Goal: Task Accomplishment & Management: Complete application form

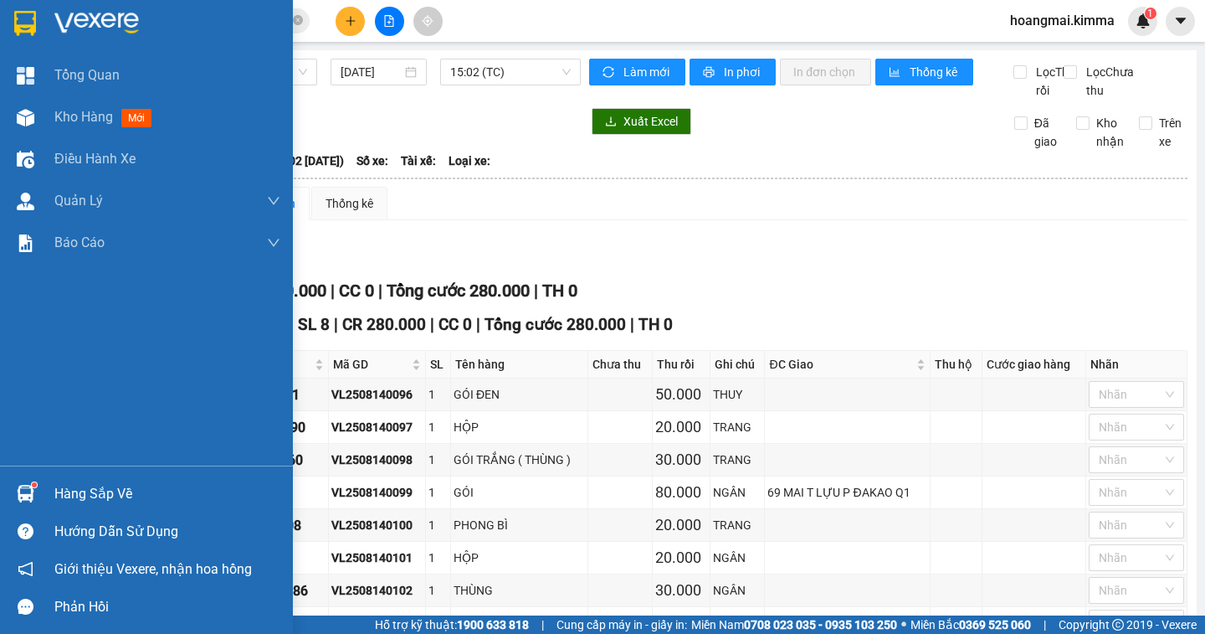
click at [82, 120] on span "Kho hàng" at bounding box center [83, 117] width 59 height 16
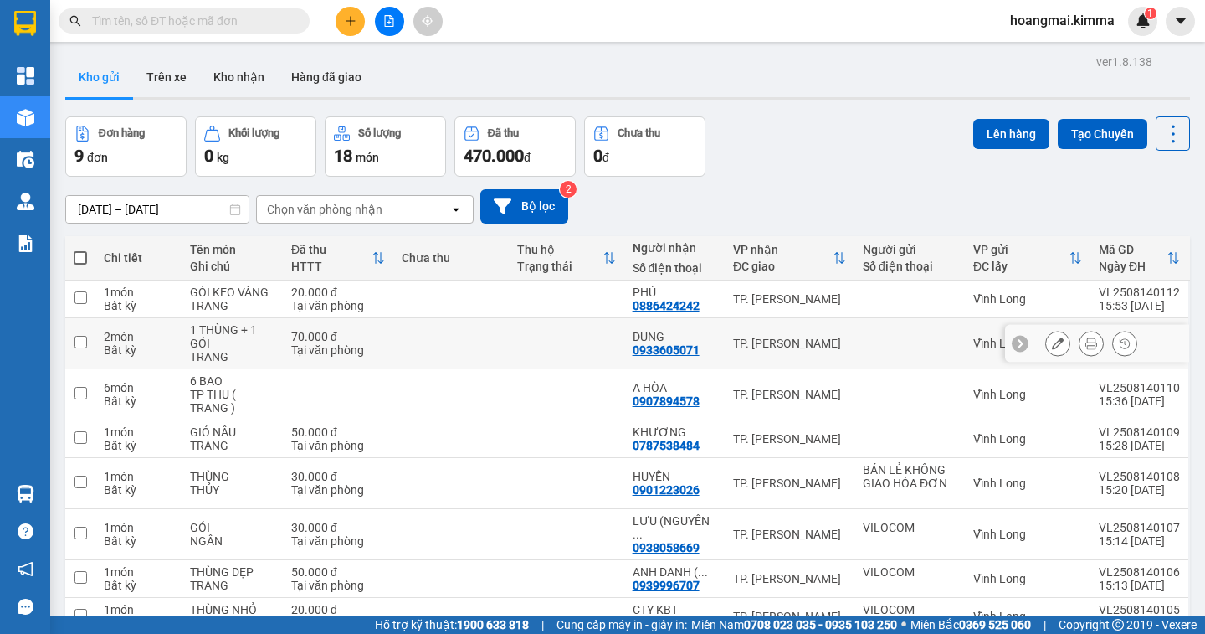
scroll to position [126, 0]
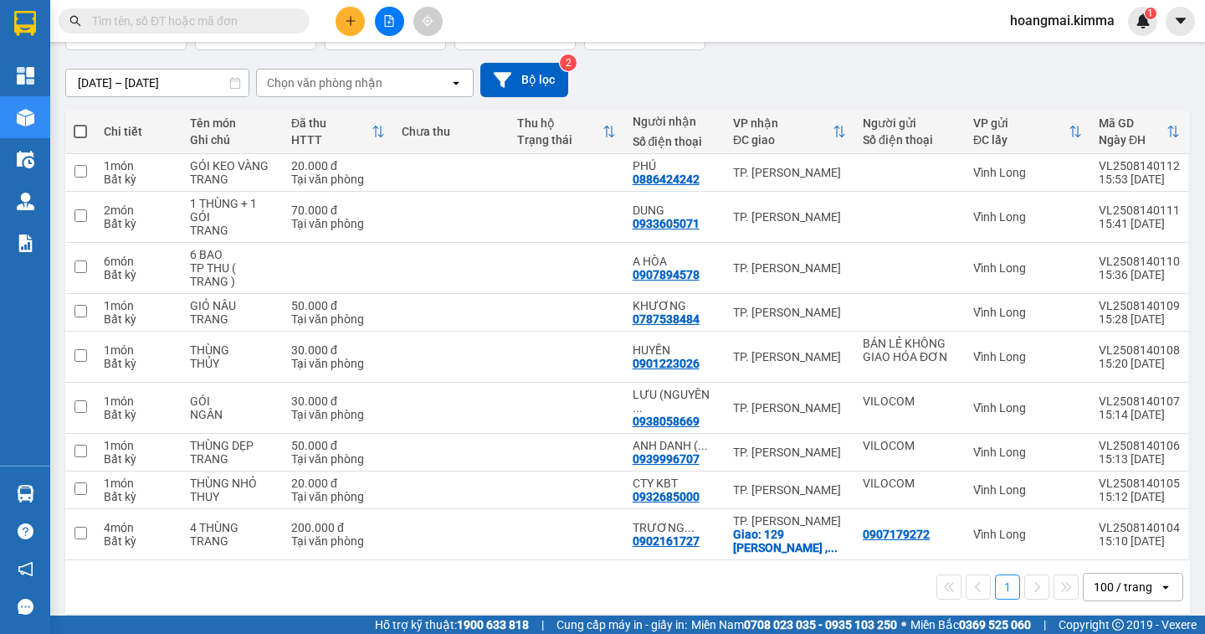
click at [1094, 581] on div "100 / trang" at bounding box center [1123, 586] width 59 height 17
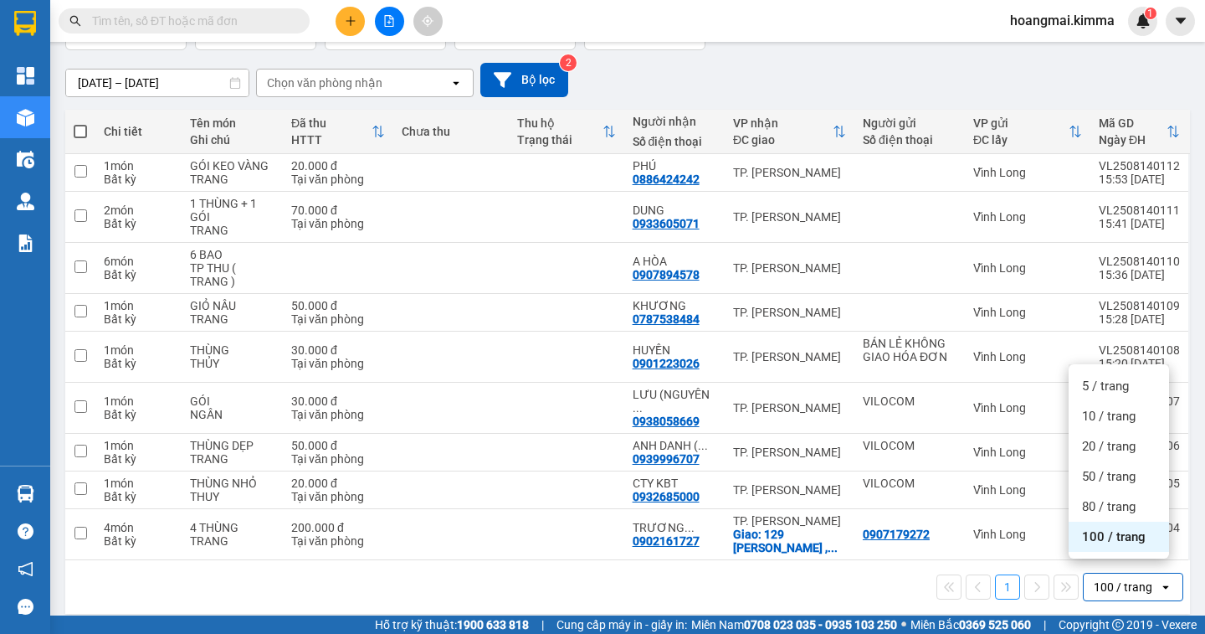
click at [1092, 540] on span "100 / trang" at bounding box center [1114, 536] width 64 height 17
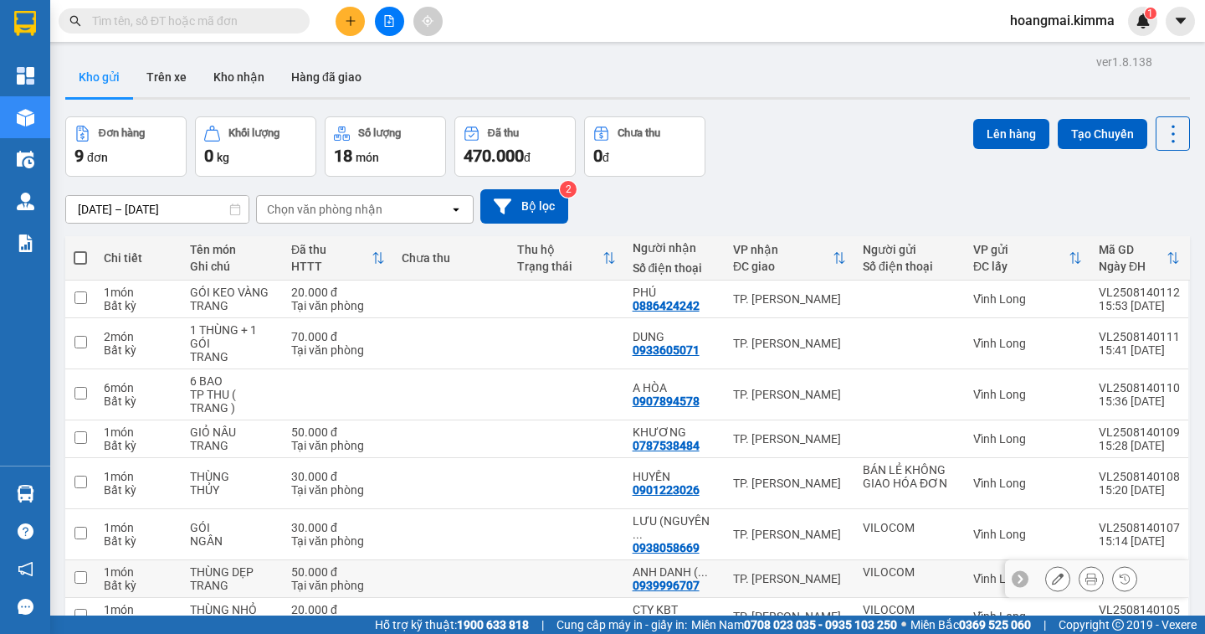
scroll to position [126, 0]
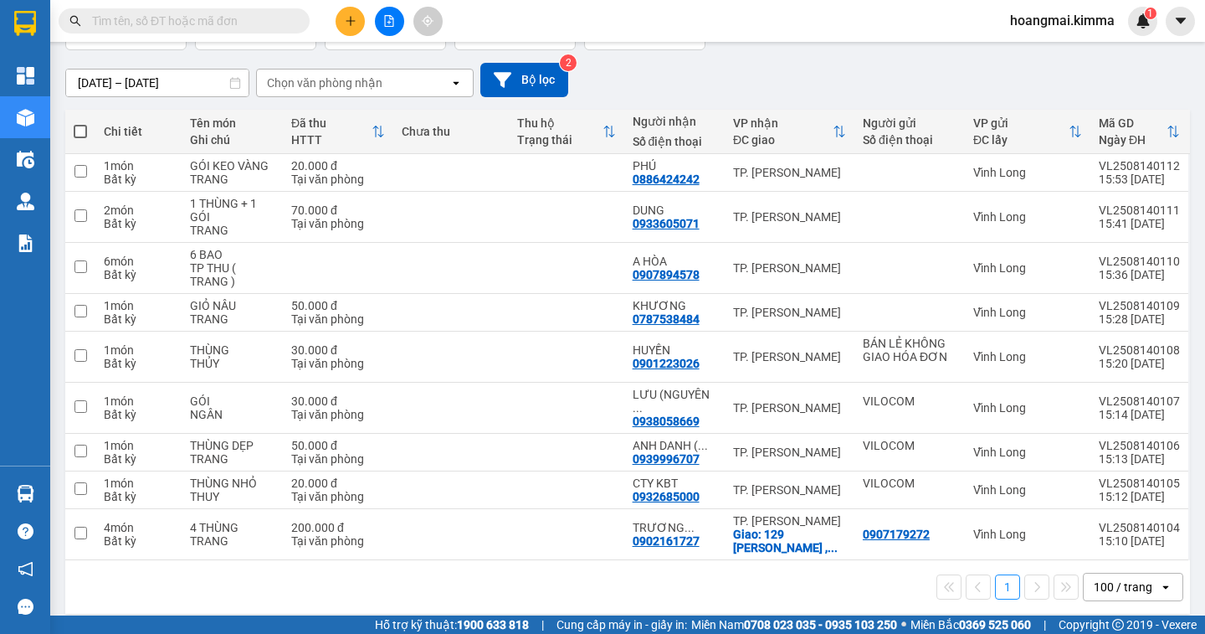
click at [1122, 578] on div "100 / trang" at bounding box center [1123, 586] width 59 height 17
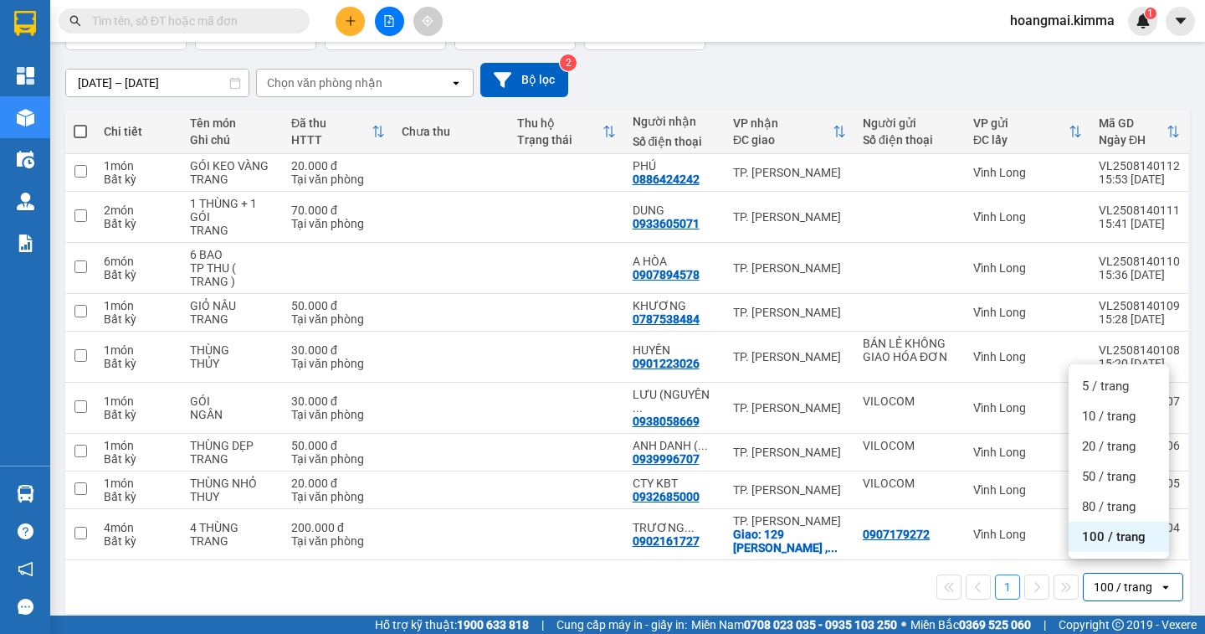
click at [1114, 542] on span "100 / trang" at bounding box center [1114, 536] width 64 height 17
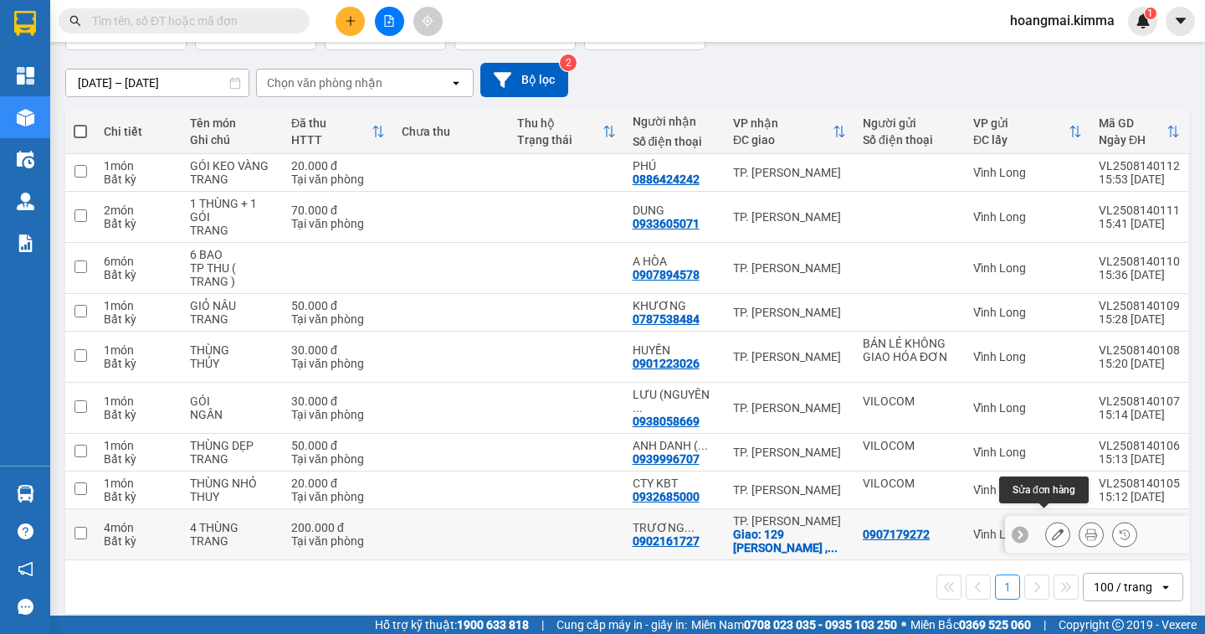
click at [1046, 523] on button at bounding box center [1057, 534] width 23 height 29
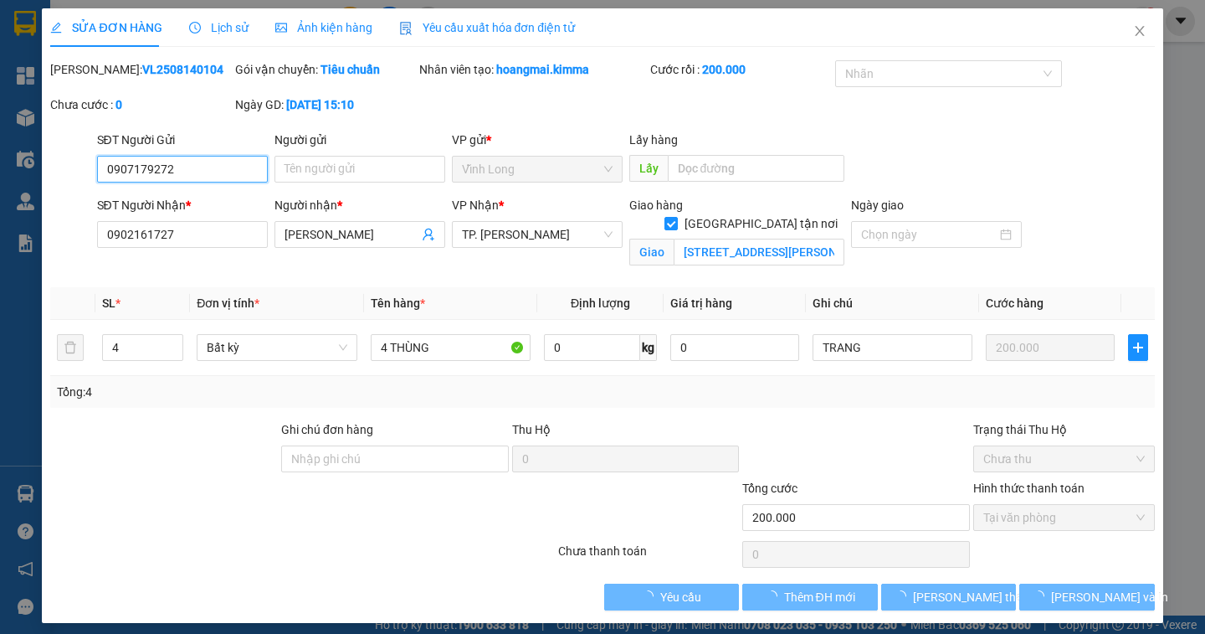
type input "0907179272"
type input "0902161727"
type input "TRƯƠNG HOÀNG THÔNG"
checkbox input "true"
type input "129 NGUYỄN CHÍ THANH , PHƯỜNG 9 , QUẬN 5"
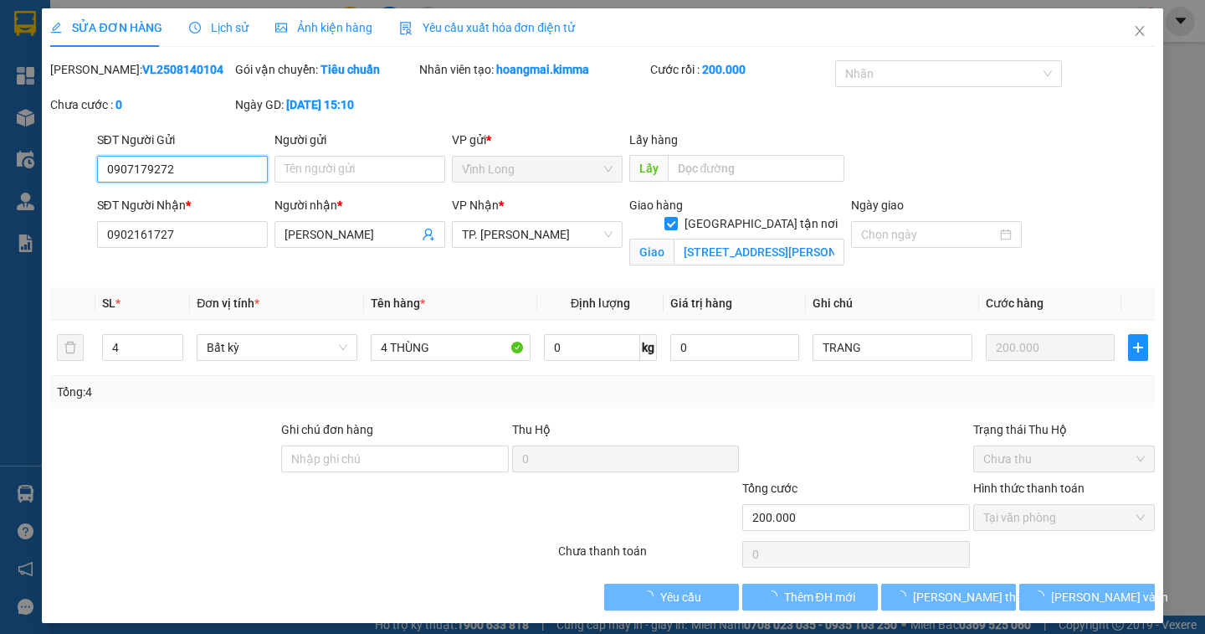
type input "200.000"
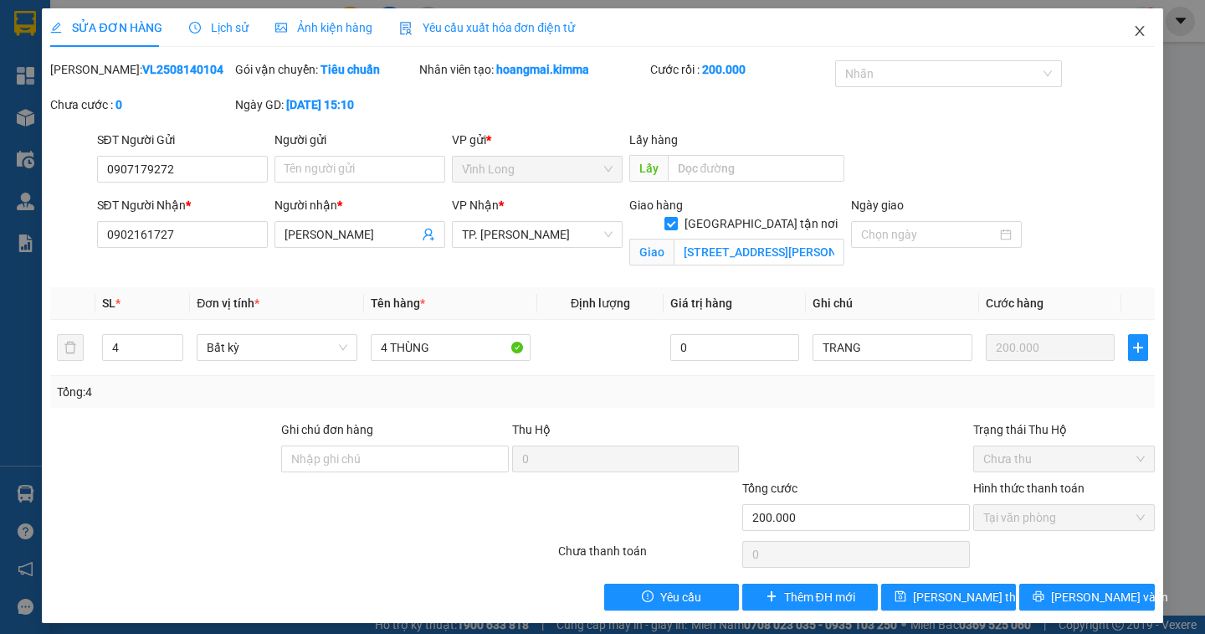
click at [1133, 29] on icon "close" at bounding box center [1139, 30] width 13 height 13
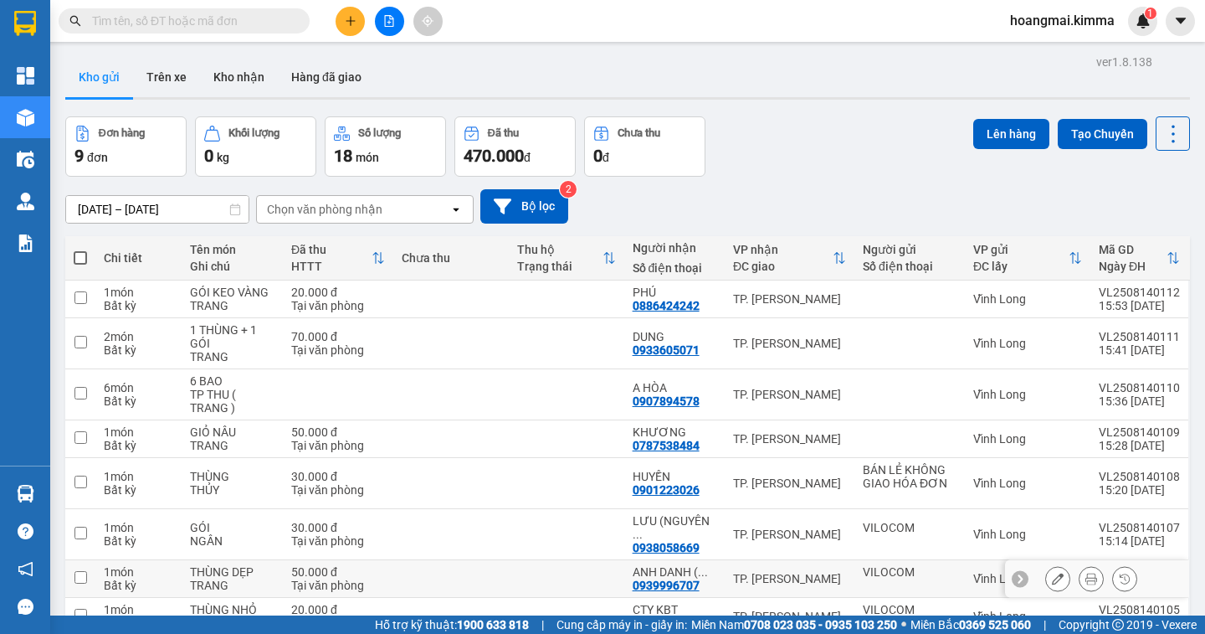
scroll to position [126, 0]
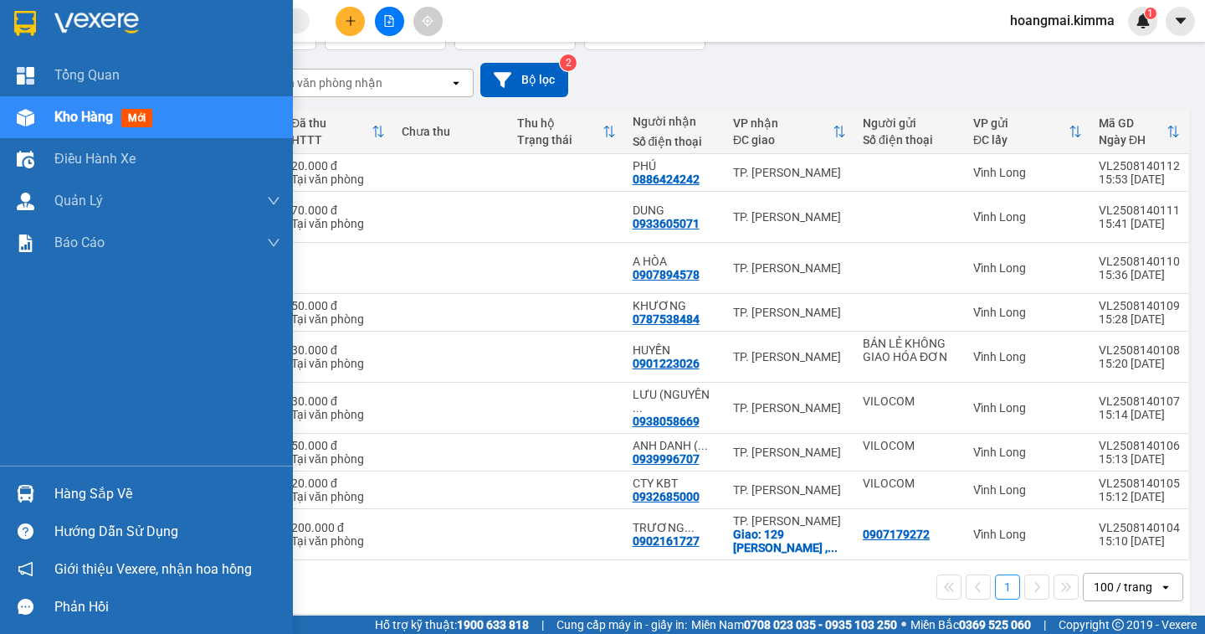
click at [63, 116] on span "Kho hàng" at bounding box center [83, 117] width 59 height 16
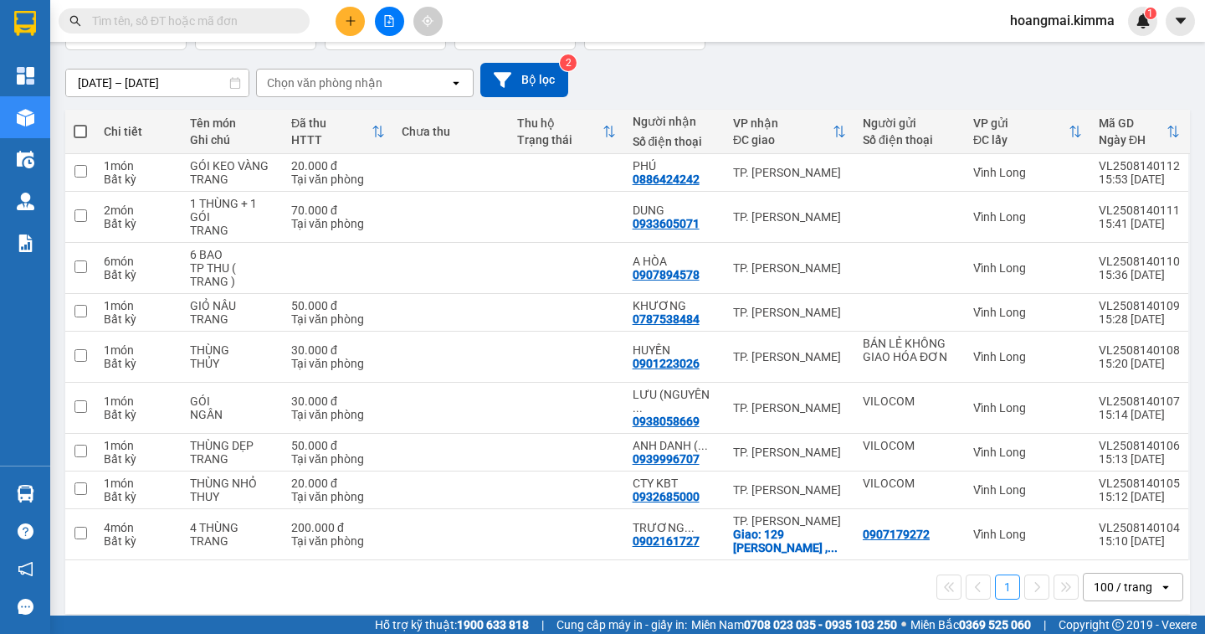
click at [231, 25] on input "text" at bounding box center [191, 21] width 198 height 18
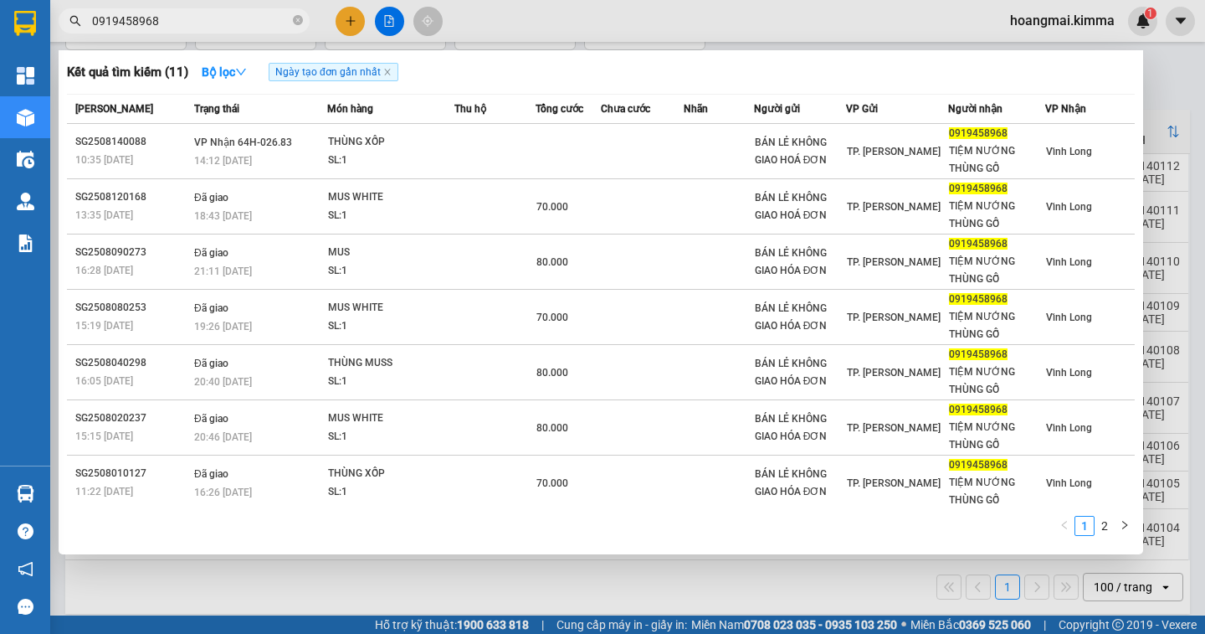
type input "0919458968"
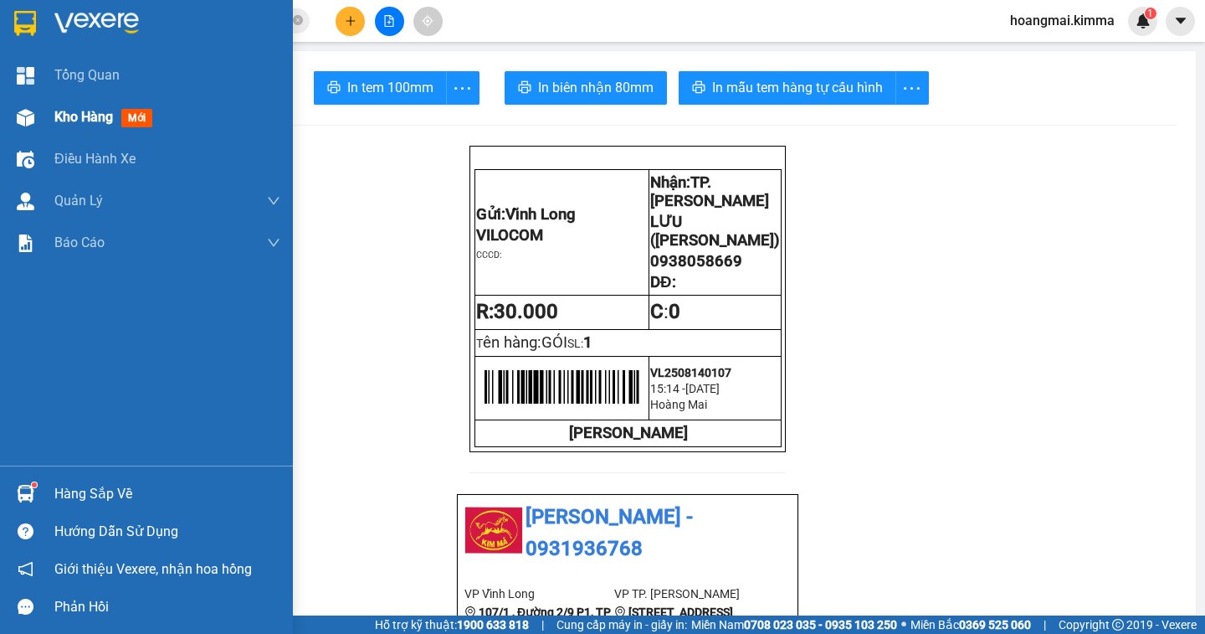
scroll to position [97, 0]
click at [71, 120] on span "Kho hàng" at bounding box center [83, 117] width 59 height 16
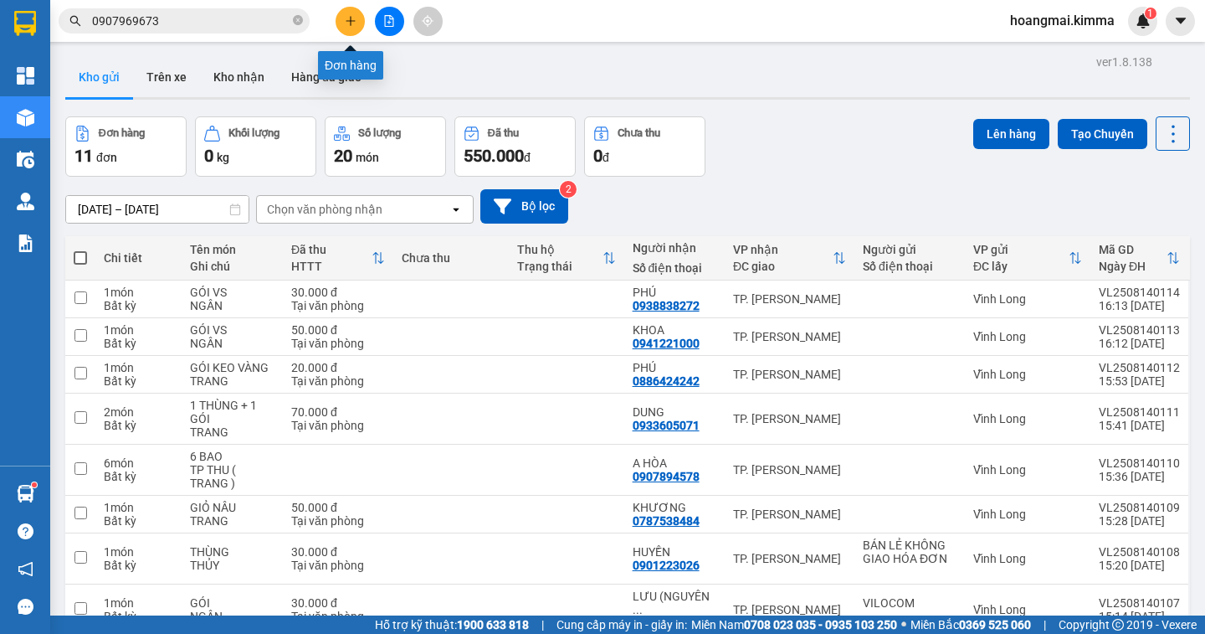
click at [362, 24] on button at bounding box center [350, 21] width 29 height 29
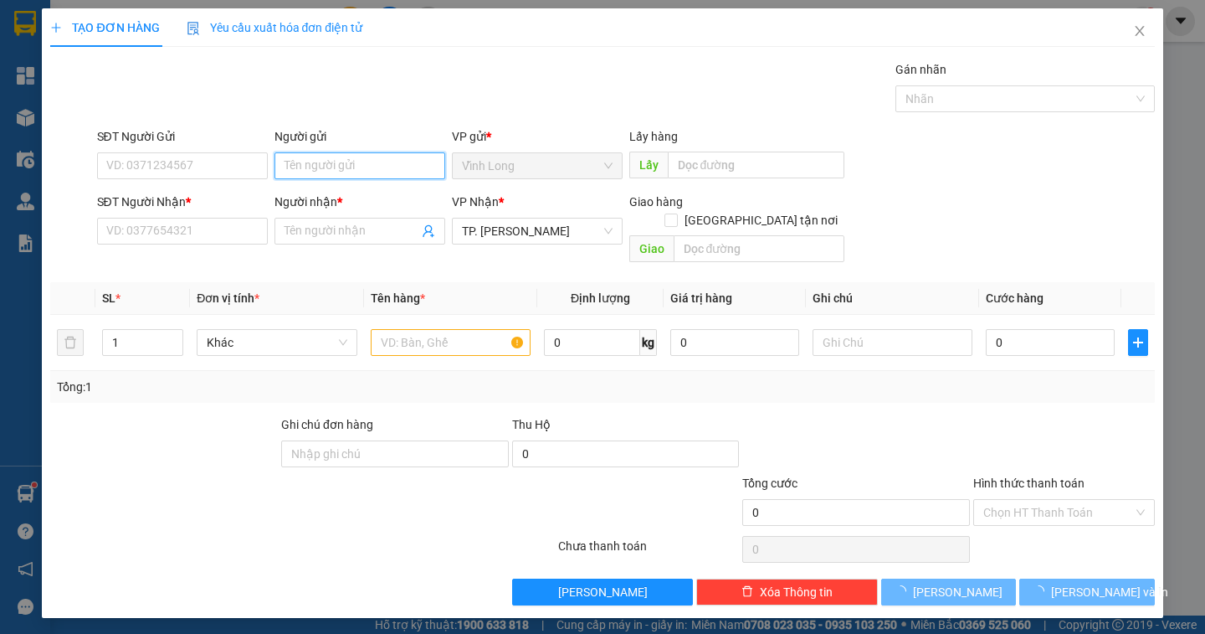
click at [343, 163] on input "Người gửi" at bounding box center [360, 165] width 171 height 27
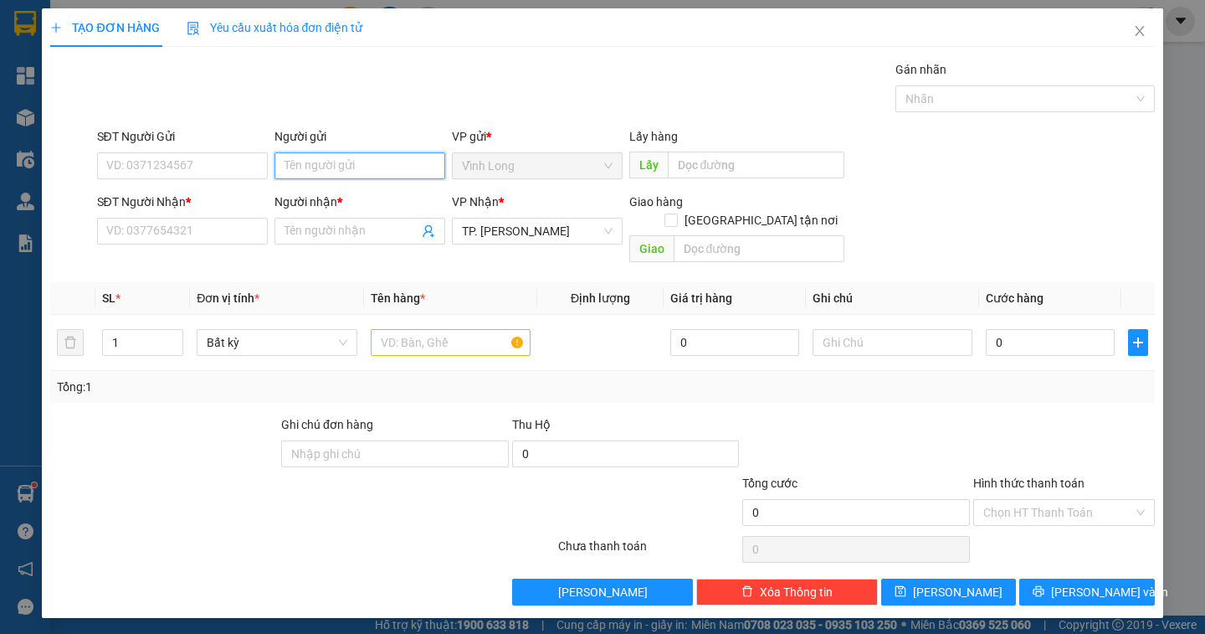
click at [343, 163] on input "Người gửi" at bounding box center [360, 165] width 171 height 27
type input "QT 2"
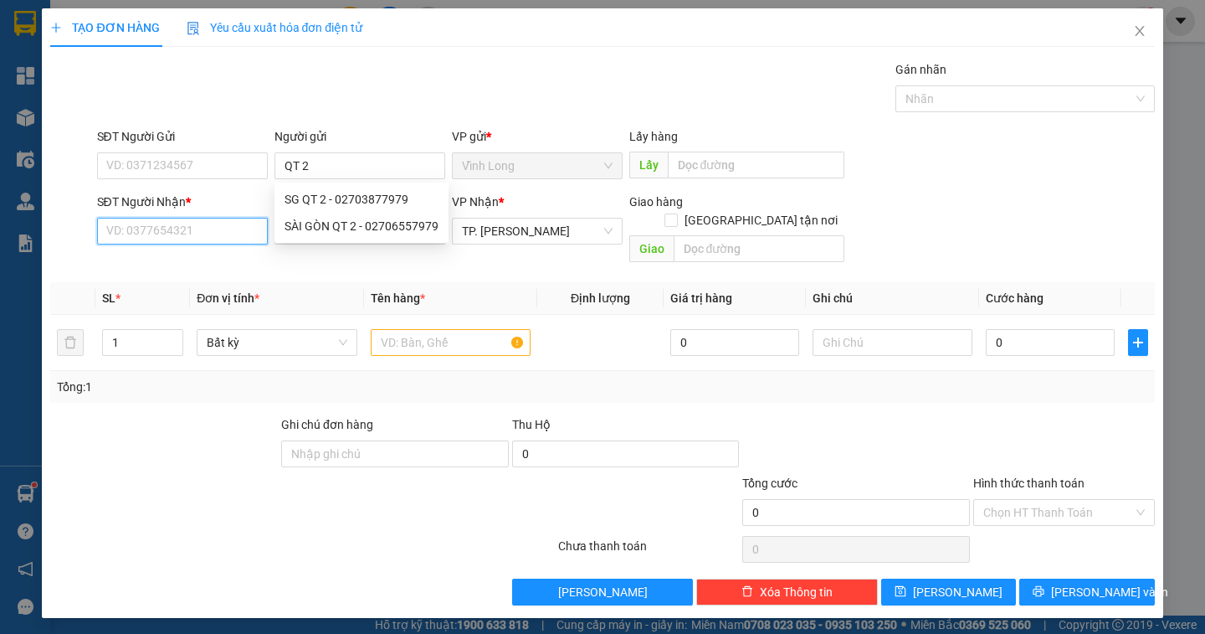
click at [194, 228] on input "SĐT Người Nhận *" at bounding box center [182, 231] width 171 height 27
type input "0906330455"
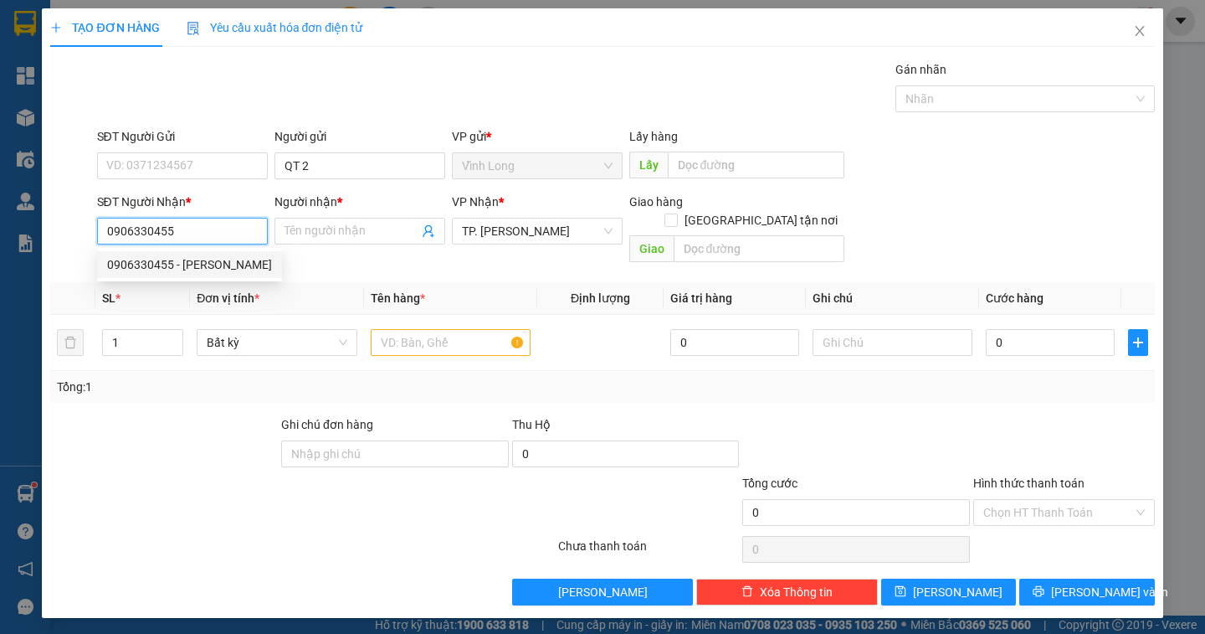
click at [252, 266] on div "0906330455 - LABO HIẾU NGUYỄN" at bounding box center [189, 264] width 165 height 18
type input "LABO HIẾU NGUYỄN"
type input "0906330455"
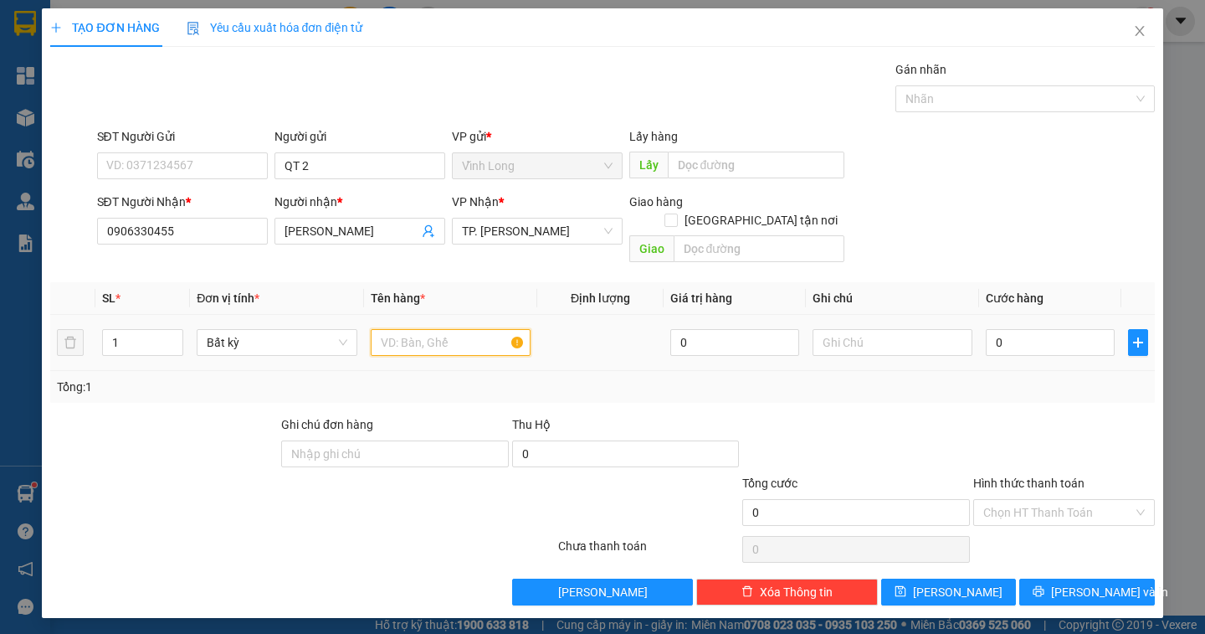
click at [410, 329] on input "text" at bounding box center [451, 342] width 160 height 27
click at [424, 330] on input "text" at bounding box center [451, 342] width 160 height 27
type input "HỘP"
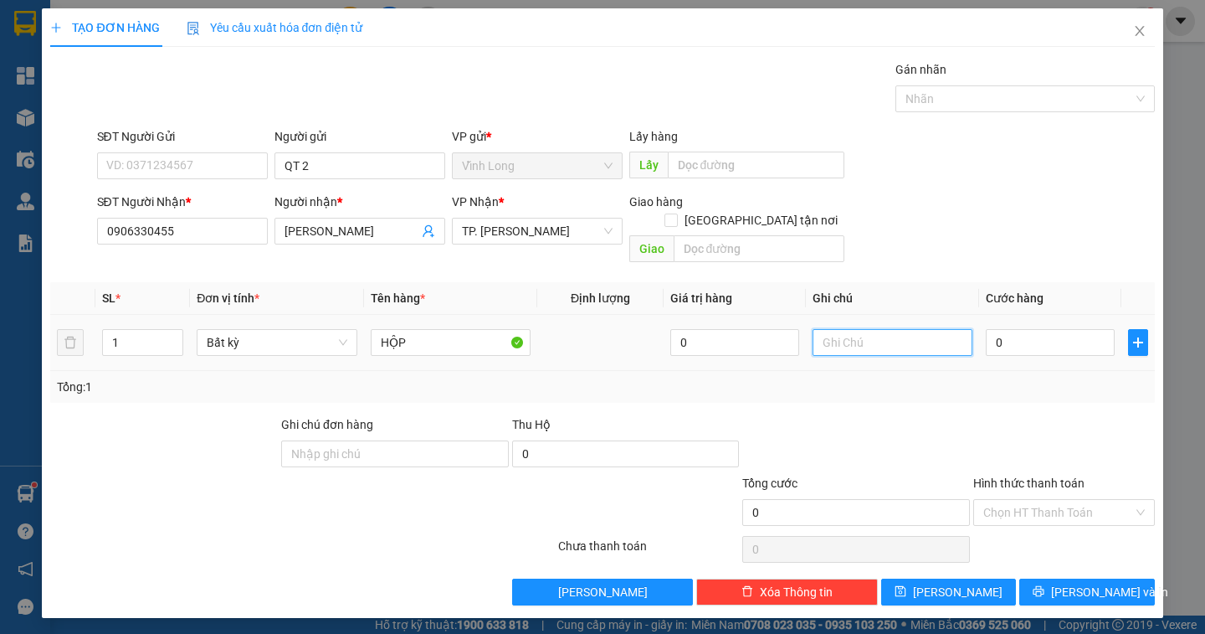
click at [836, 329] on input "text" at bounding box center [893, 342] width 160 height 27
type input "NGÂN"
click at [1011, 329] on input "0" at bounding box center [1050, 342] width 129 height 27
type input "2"
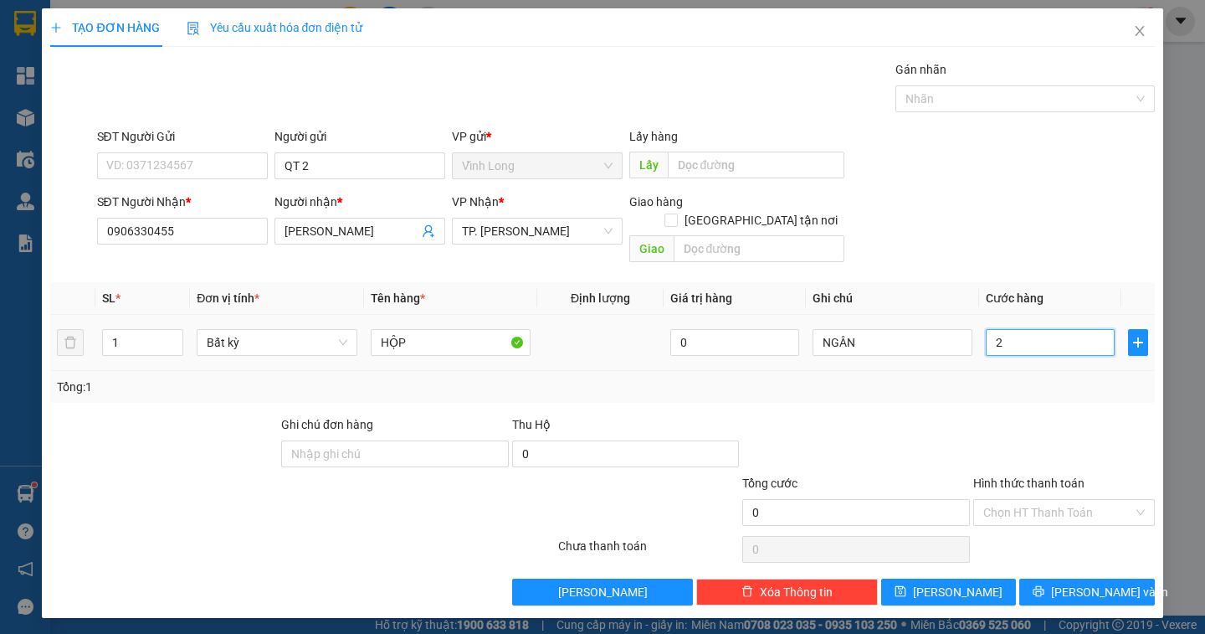
type input "2"
type input "20"
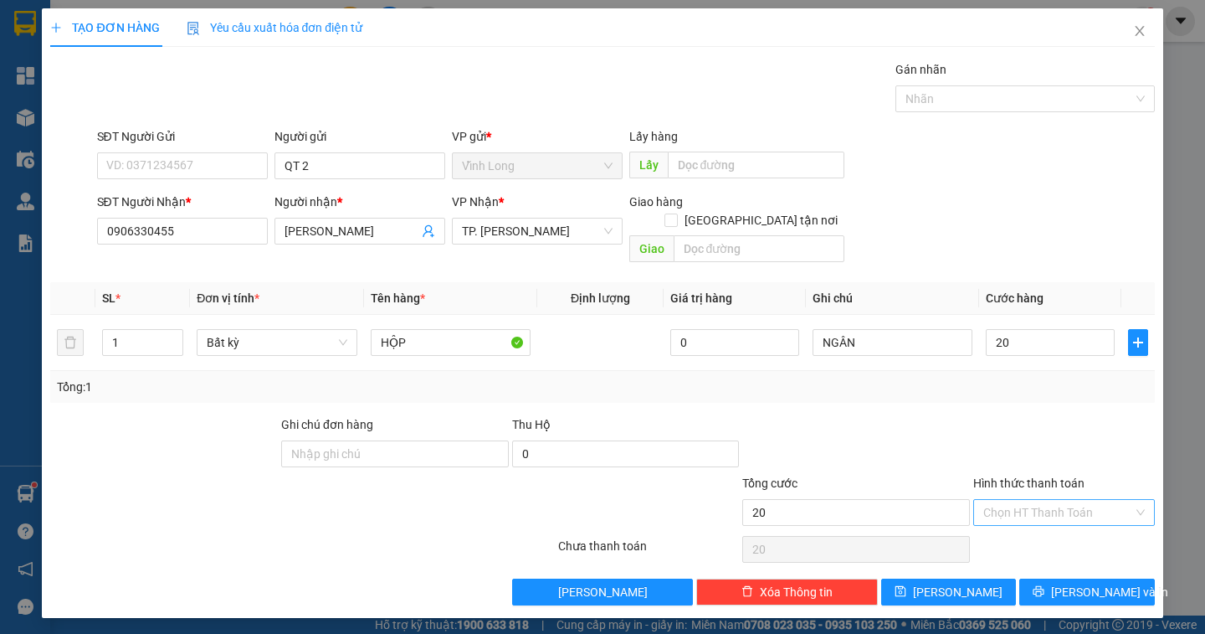
type input "20.000"
click at [1106, 500] on input "Hình thức thanh toán" at bounding box center [1058, 512] width 150 height 25
click at [1065, 526] on div "Tại văn phòng" at bounding box center [1064, 527] width 162 height 18
type input "0"
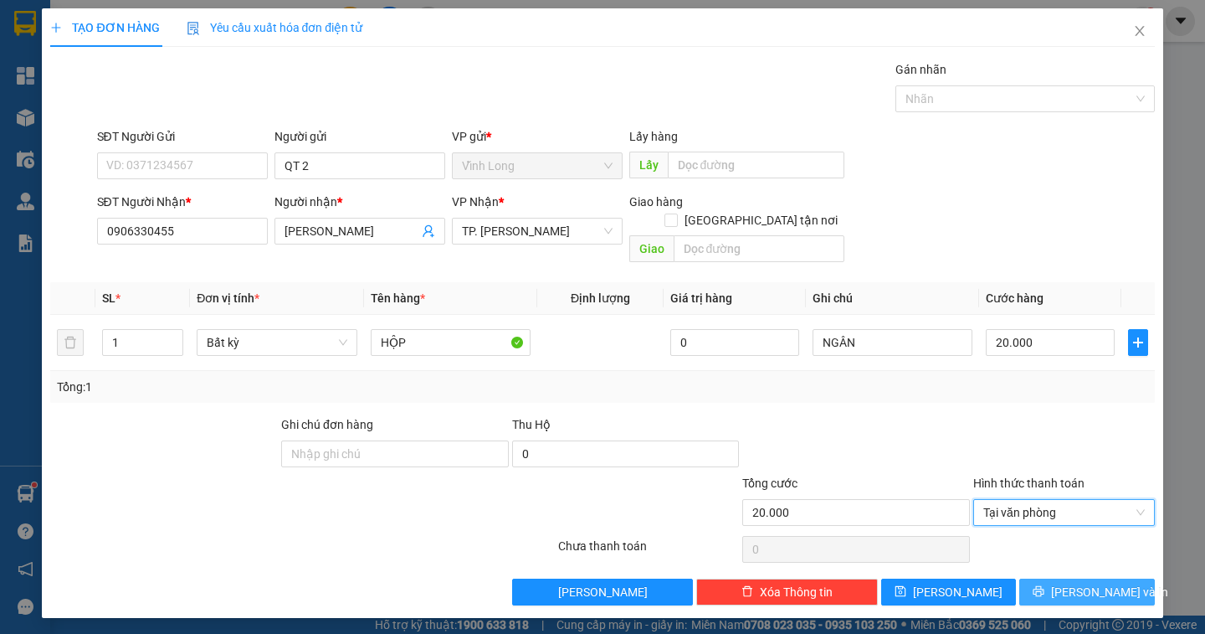
click at [1088, 583] on span "Lưu và In" at bounding box center [1109, 592] width 117 height 18
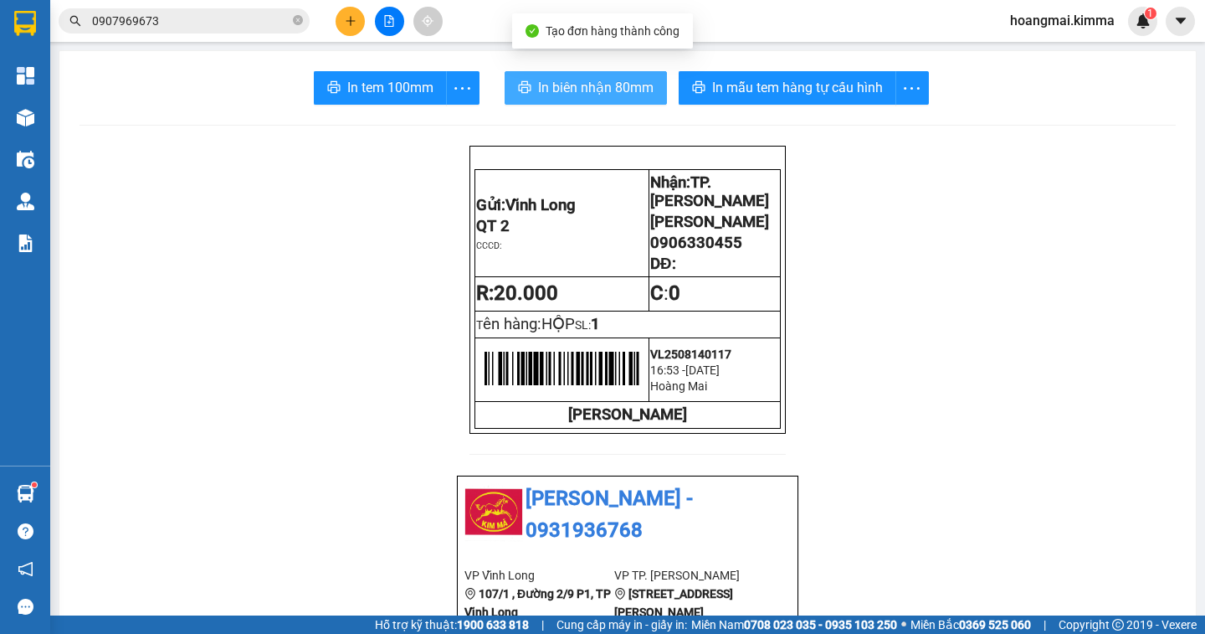
click at [543, 95] on span "In biên nhận 80mm" at bounding box center [596, 87] width 116 height 21
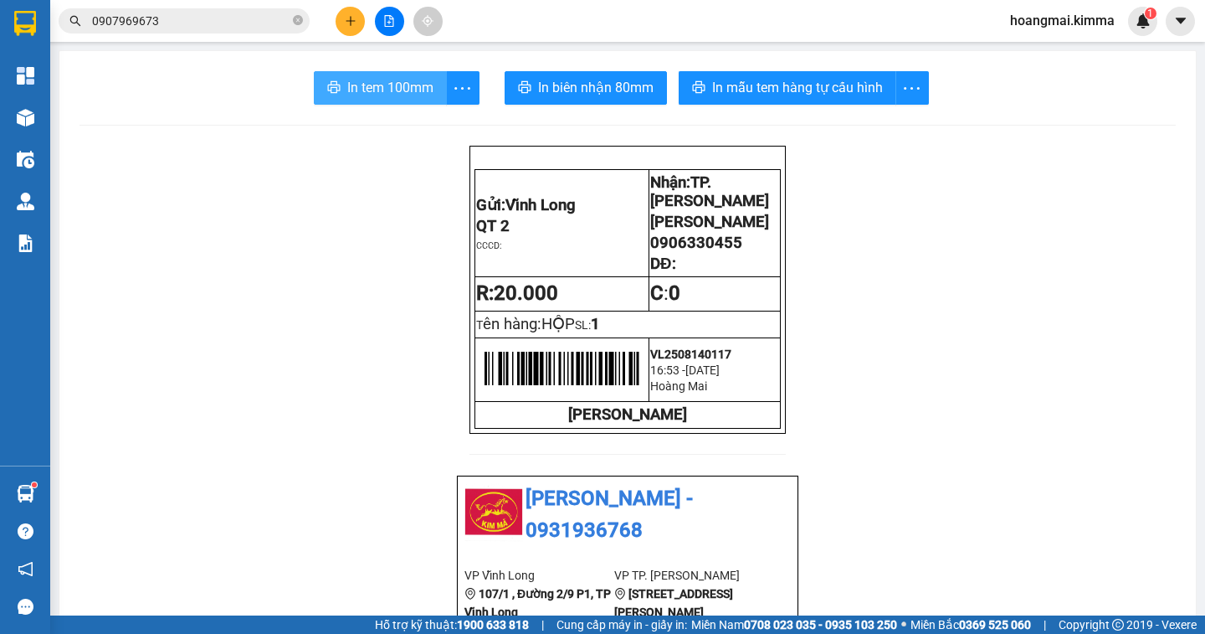
click at [407, 90] on span "In tem 100mm" at bounding box center [390, 87] width 86 height 21
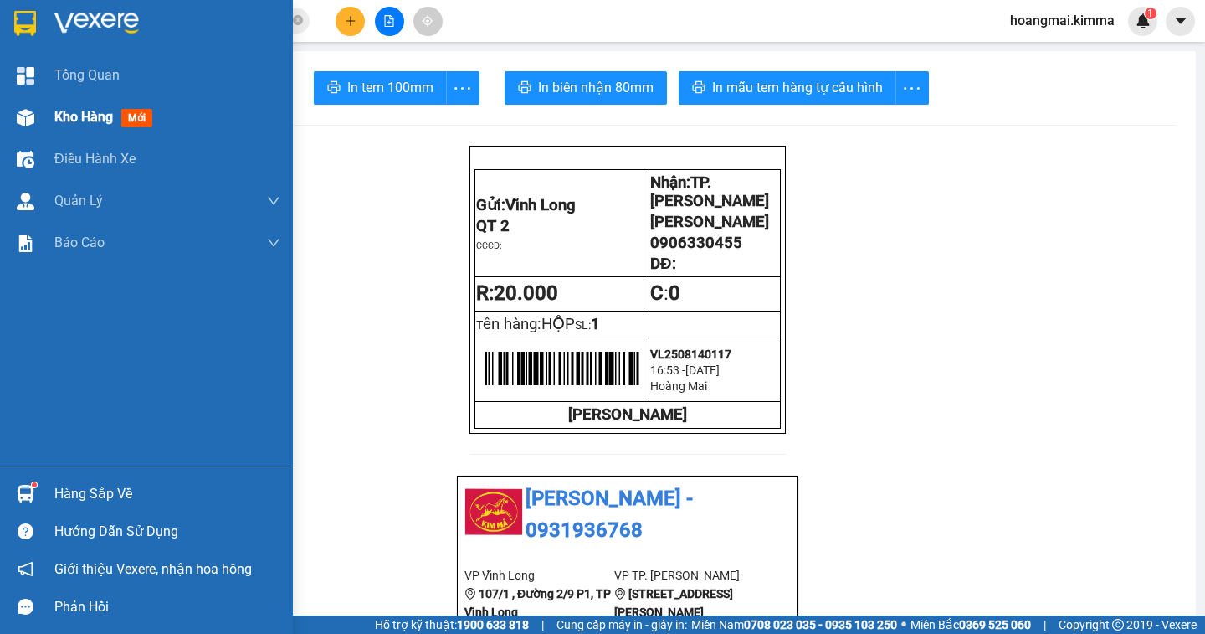
click at [86, 116] on span "Kho hàng" at bounding box center [83, 117] width 59 height 16
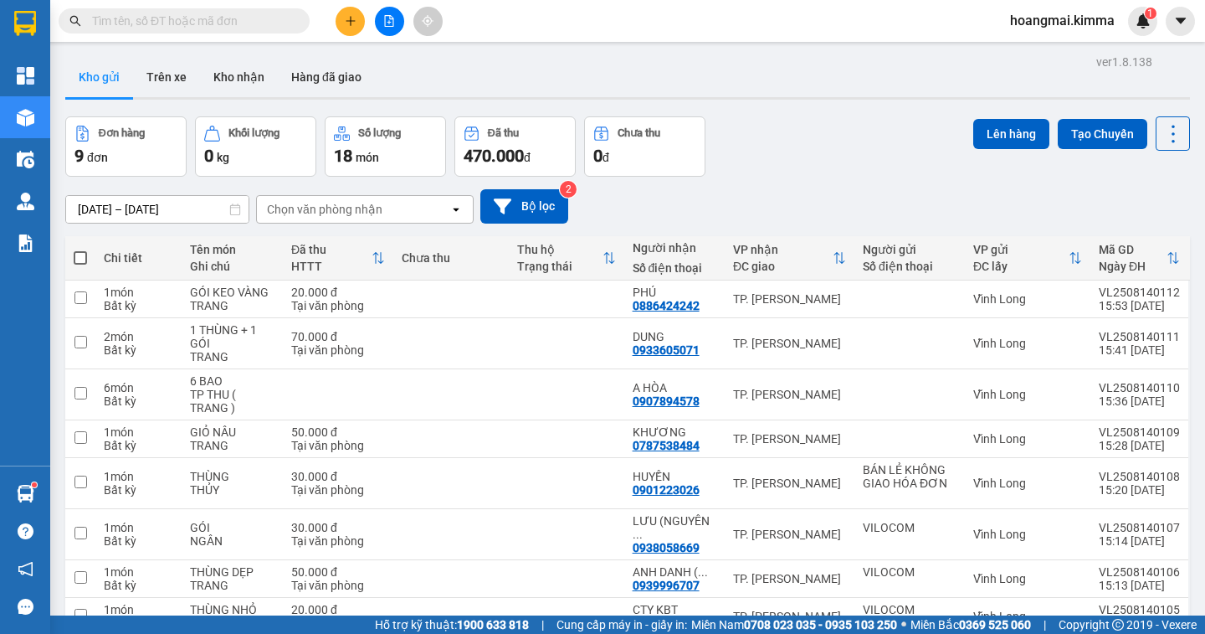
scroll to position [126, 0]
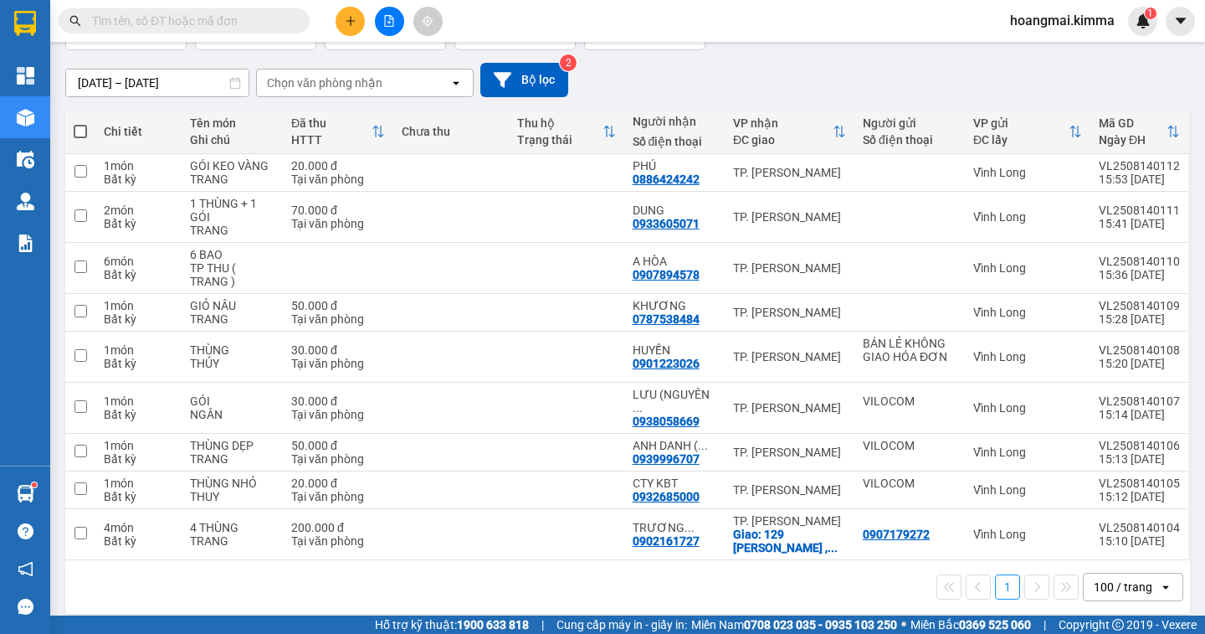
click at [249, 19] on input "text" at bounding box center [191, 21] width 198 height 18
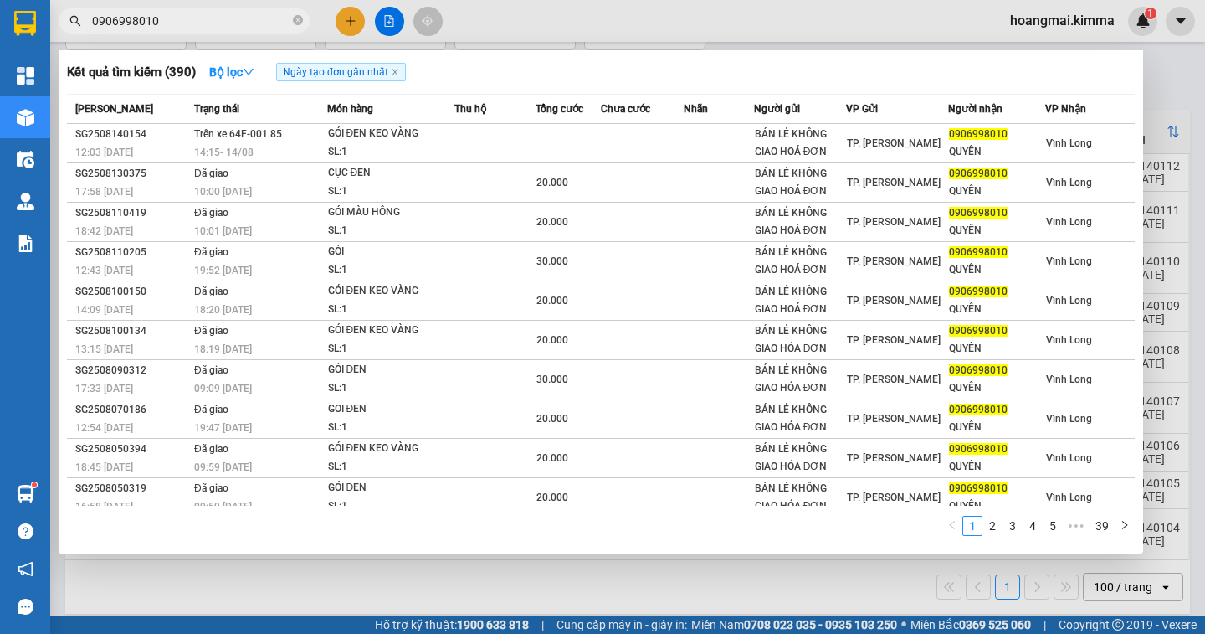
type input "0906998010"
